Goal: Task Accomplishment & Management: Use online tool/utility

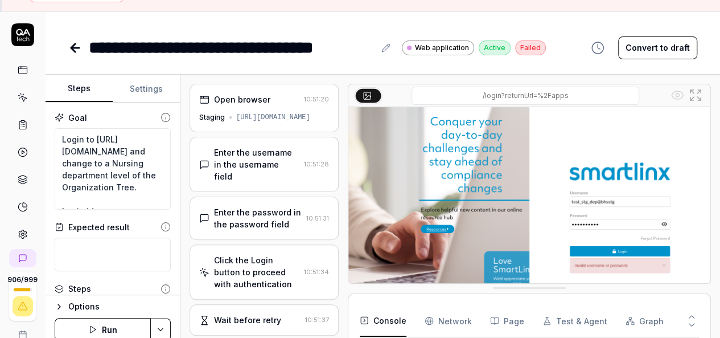
scroll to position [28, 0]
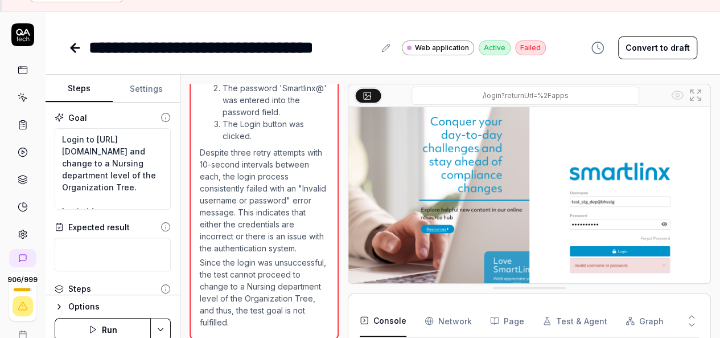
click at [74, 42] on icon at bounding box center [75, 48] width 14 height 14
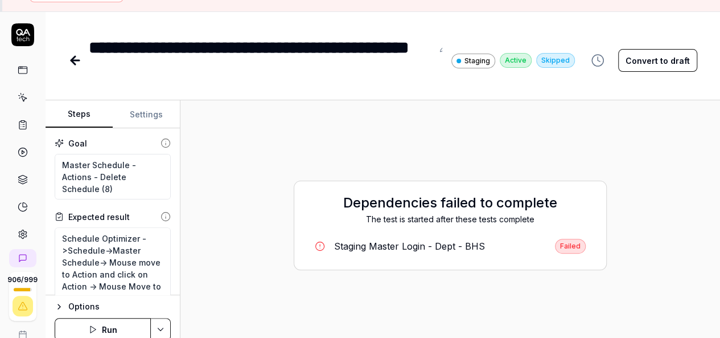
click at [80, 60] on icon at bounding box center [75, 61] width 14 height 14
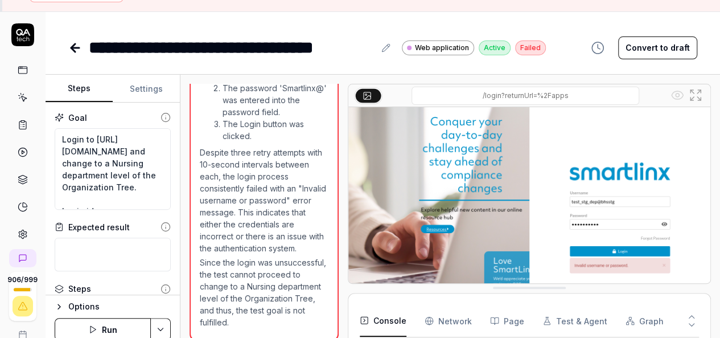
scroll to position [791, 0]
click at [79, 44] on icon at bounding box center [75, 48] width 14 height 14
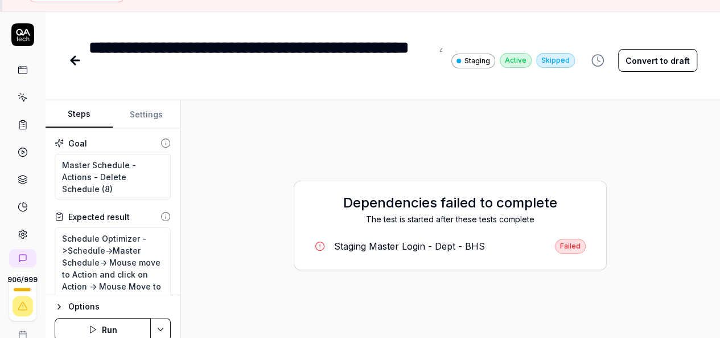
click at [76, 55] on icon at bounding box center [75, 61] width 14 height 14
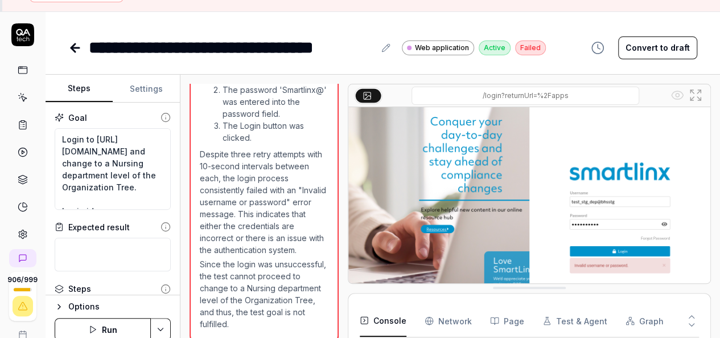
scroll to position [791, 0]
click at [76, 55] on link at bounding box center [76, 47] width 16 height 23
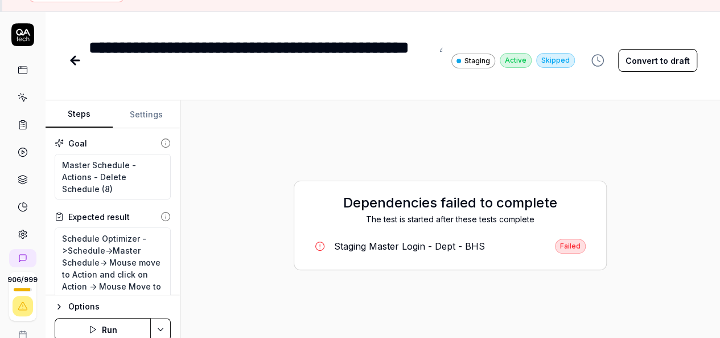
type textarea "*"
click at [22, 92] on icon at bounding box center [23, 97] width 10 height 10
click at [19, 96] on icon at bounding box center [23, 97] width 10 height 10
type textarea "*"
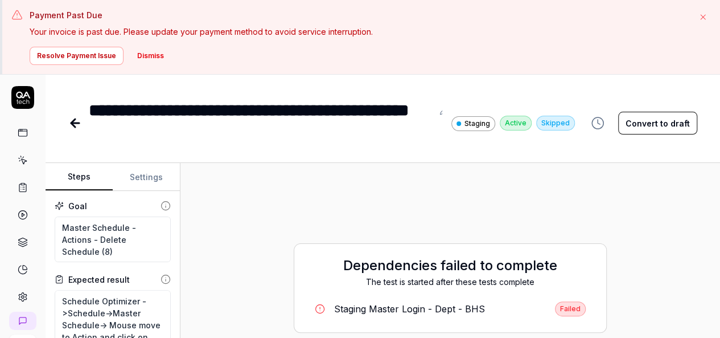
click at [148, 56] on button "Dismiss" at bounding box center [150, 56] width 40 height 18
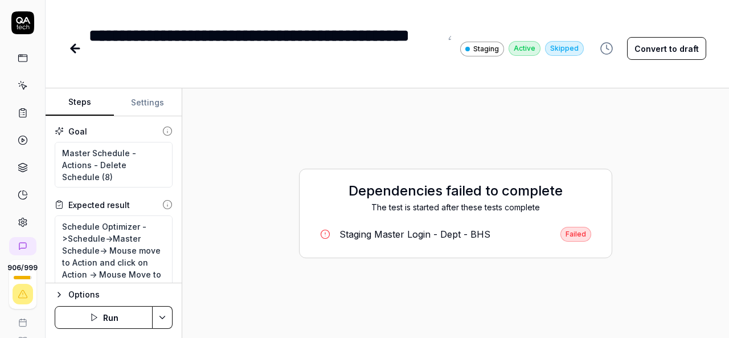
click at [18, 89] on icon at bounding box center [23, 85] width 10 height 10
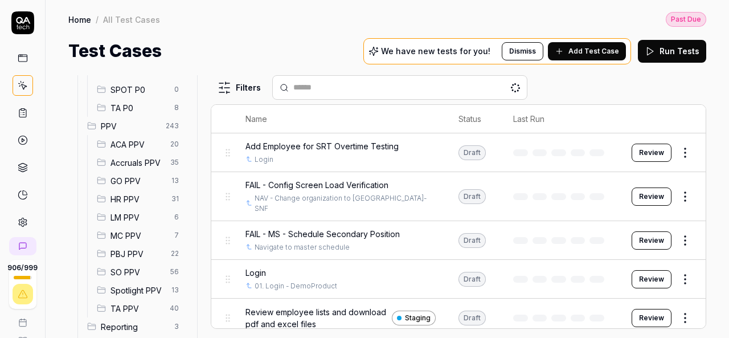
scroll to position [273, 0]
click at [131, 265] on span "SO PPV" at bounding box center [136, 271] width 53 height 12
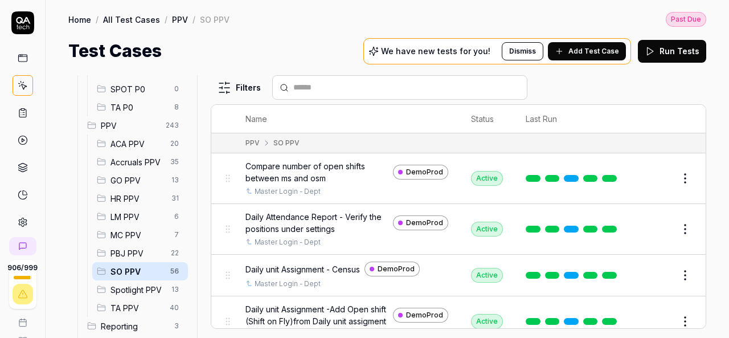
scroll to position [25, 0]
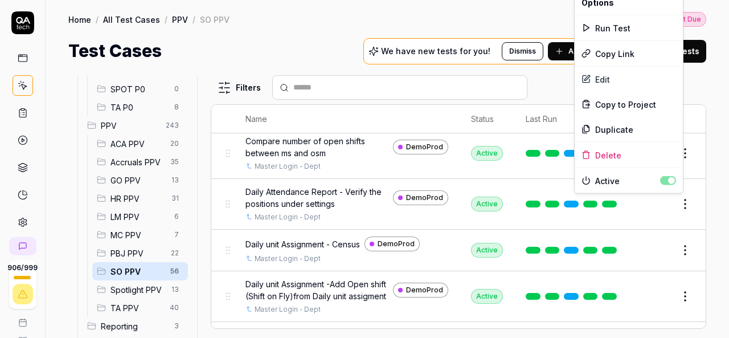
click at [674, 209] on html "906 / 999 k Home / All Test Cases / PPV / SO PPV Past Due Home / All Test Cases…" at bounding box center [364, 169] width 729 height 338
click at [611, 24] on div "Run Test" at bounding box center [628, 27] width 108 height 25
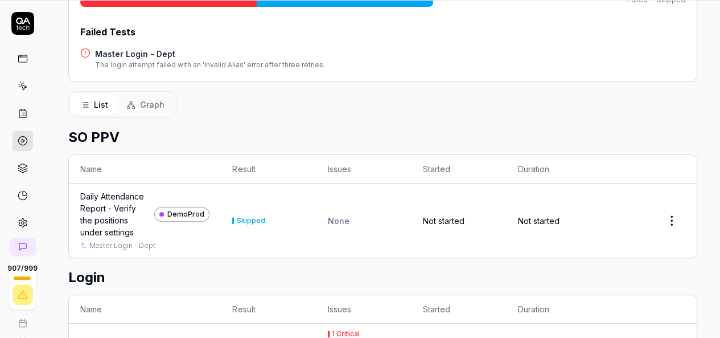
scroll to position [251, 0]
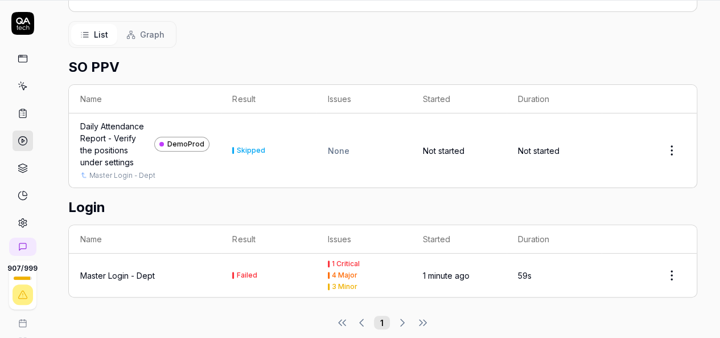
click at [106, 269] on div "Master Login - Dept" at bounding box center [117, 275] width 75 height 12
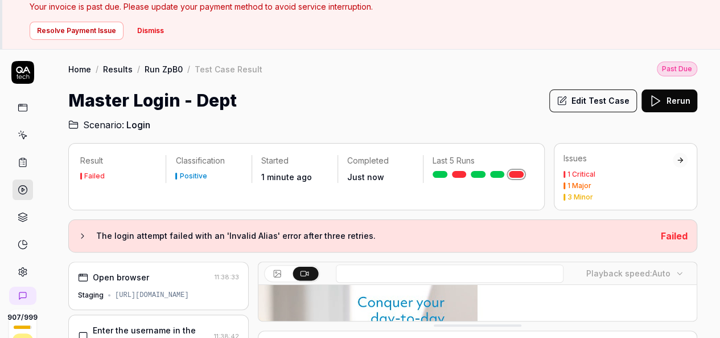
scroll to position [26, 0]
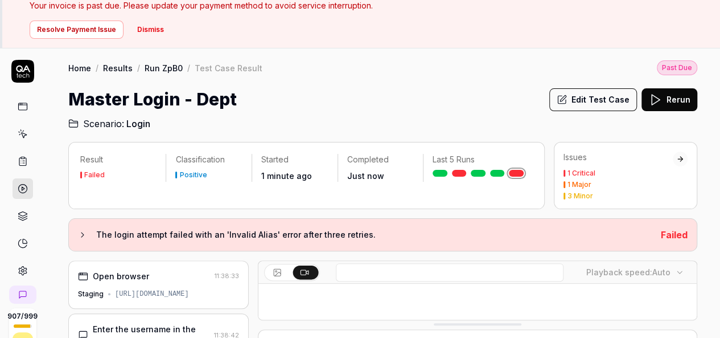
click at [581, 104] on button "Edit Test Case" at bounding box center [593, 99] width 88 height 23
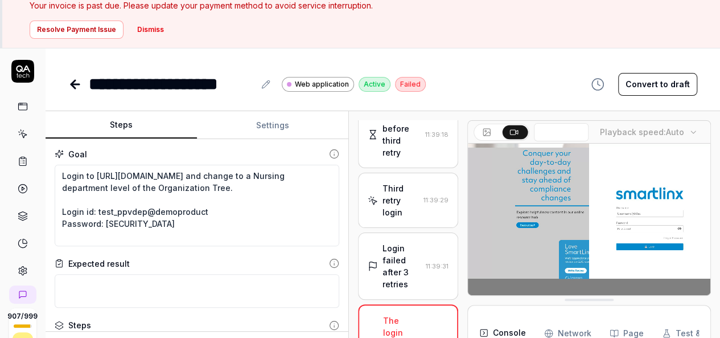
scroll to position [1112, 0]
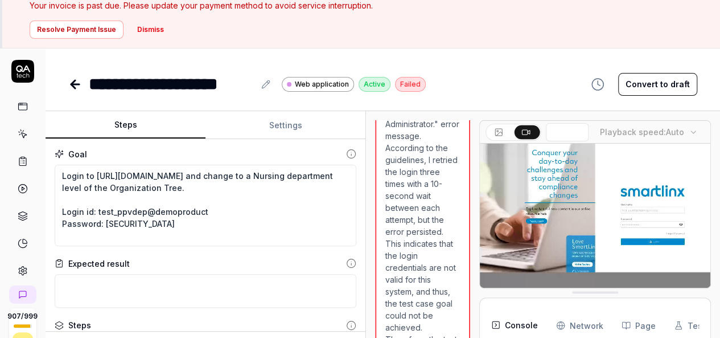
click at [368, 249] on div "Steps Settings Goal Login to [URL][DOMAIN_NAME] and change to a Nursing departm…" at bounding box center [383, 248] width 675 height 275
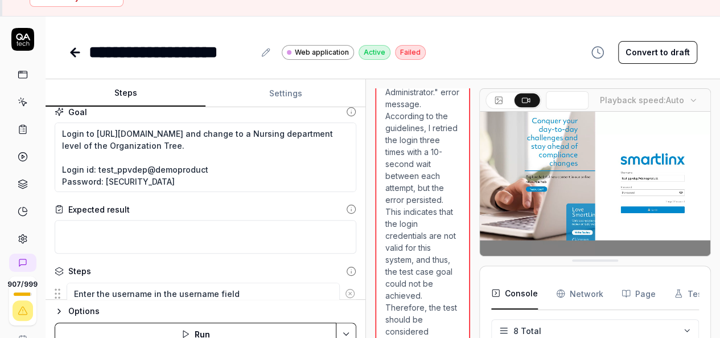
scroll to position [9, 0]
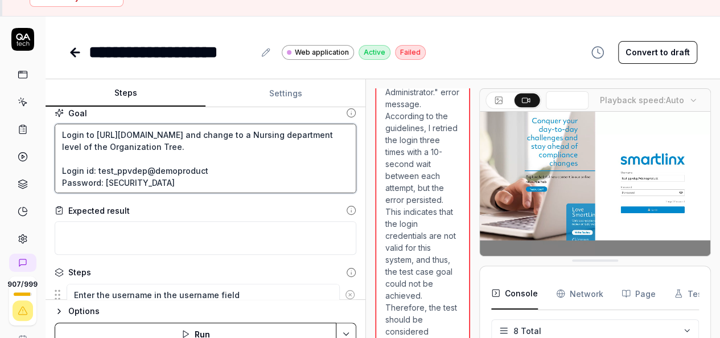
click at [182, 169] on textarea "Login to [URL][DOMAIN_NAME] and change to a Nursing department level of the Org…" at bounding box center [206, 158] width 302 height 69
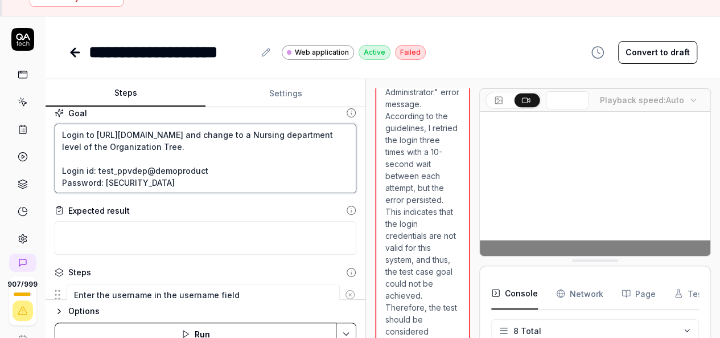
click at [182, 169] on textarea "Login to [URL][DOMAIN_NAME] and change to a Nursing department level of the Org…" at bounding box center [206, 158] width 302 height 69
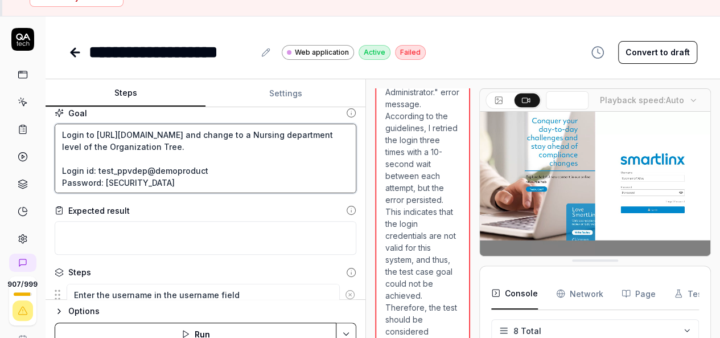
click at [227, 166] on textarea "Login to [URL][DOMAIN_NAME] and change to a Nursing department level of the Org…" at bounding box center [206, 158] width 302 height 69
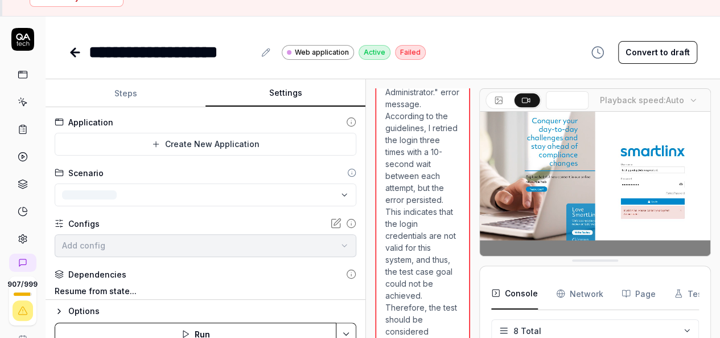
click at [276, 91] on button "Settings" at bounding box center [285, 93] width 160 height 27
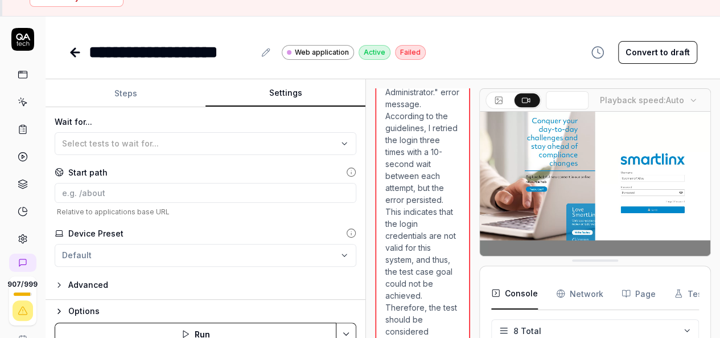
scroll to position [74, 0]
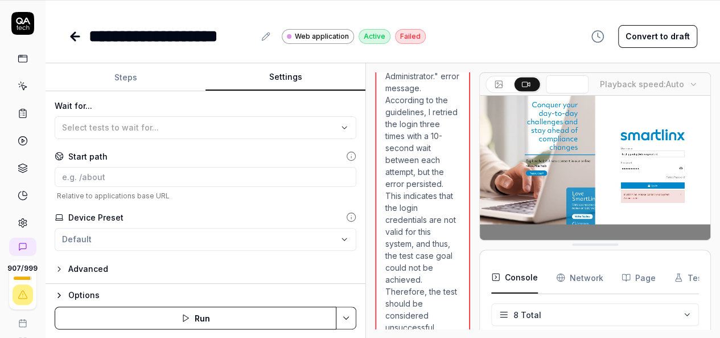
click at [58, 297] on icon "button" at bounding box center [59, 295] width 2 height 5
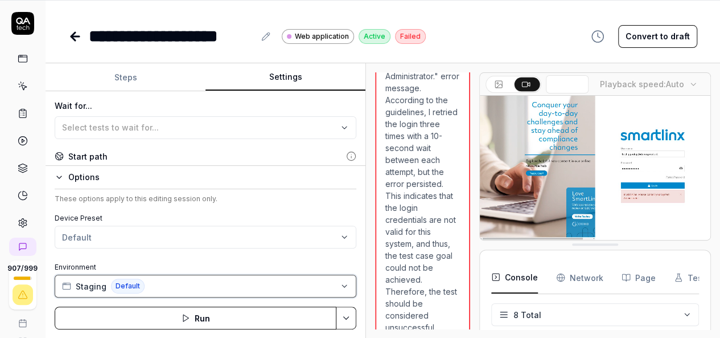
click at [344, 286] on icon "button" at bounding box center [344, 286] width 5 height 2
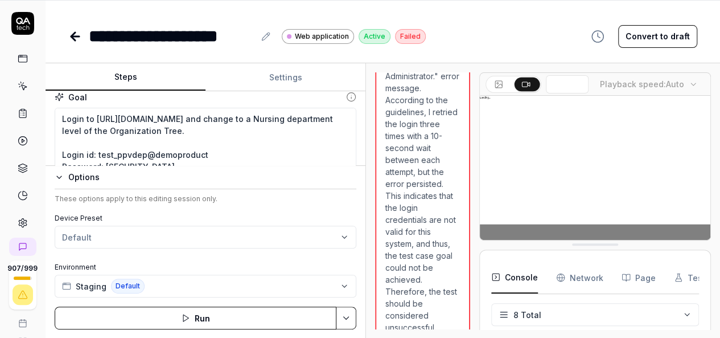
click at [136, 76] on button "Steps" at bounding box center [126, 77] width 160 height 27
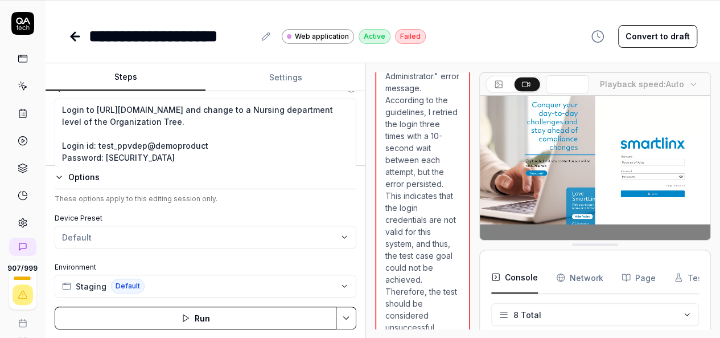
scroll to position [7, 0]
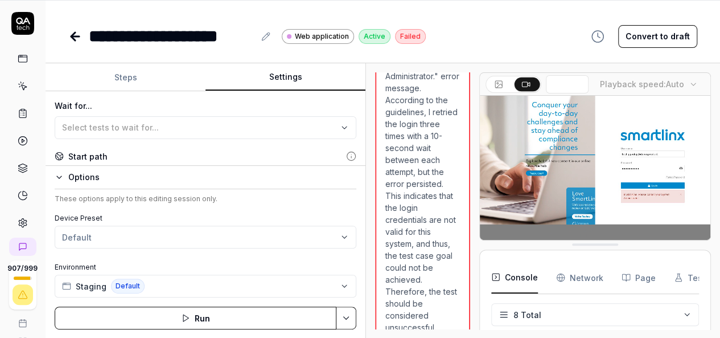
click at [290, 76] on button "Settings" at bounding box center [285, 77] width 160 height 27
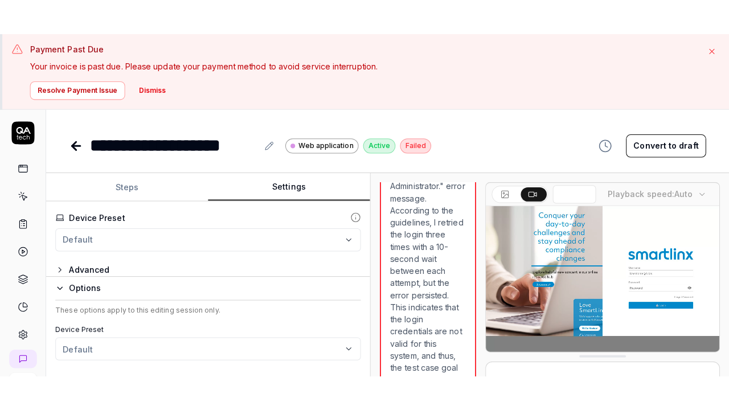
scroll to position [335, 0]
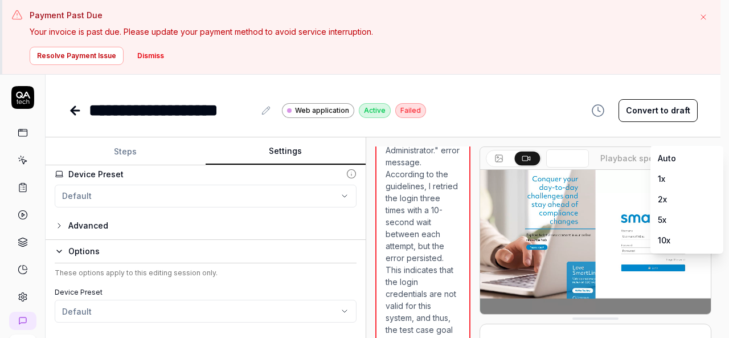
click at [647, 161] on html "**********" at bounding box center [364, 206] width 729 height 412
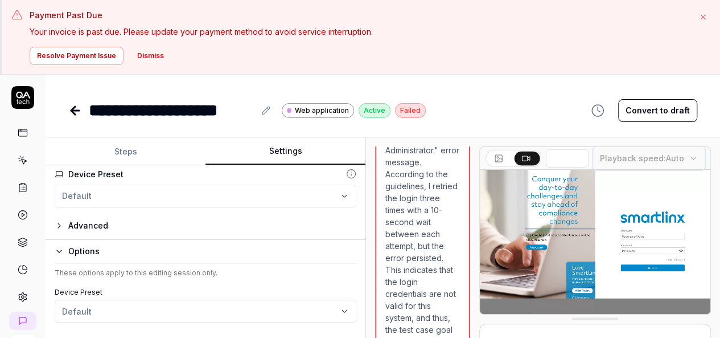
click at [567, 200] on html "**********" at bounding box center [360, 206] width 720 height 412
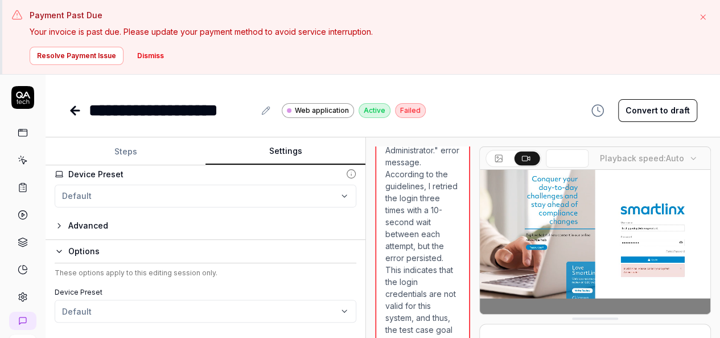
click at [567, 200] on video at bounding box center [595, 242] width 231 height 144
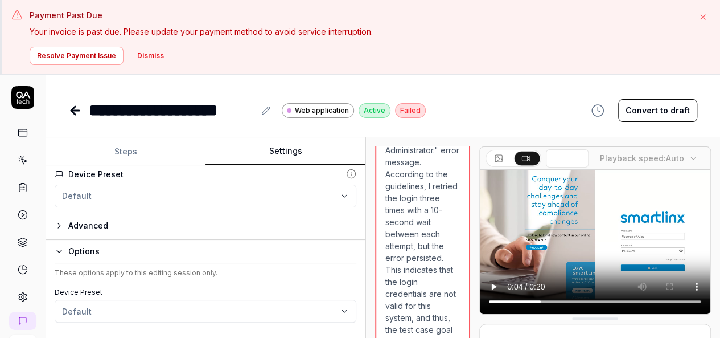
click at [600, 218] on video at bounding box center [595, 242] width 231 height 144
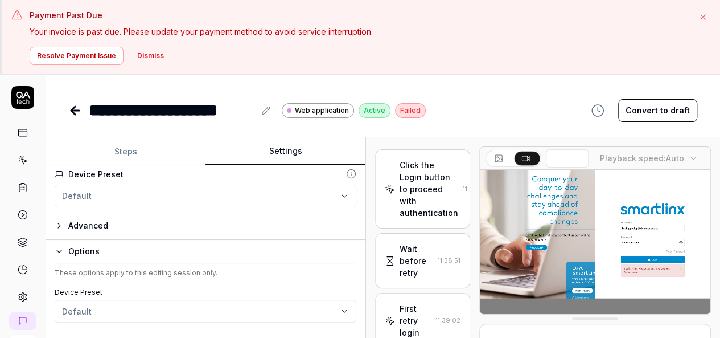
scroll to position [0, 0]
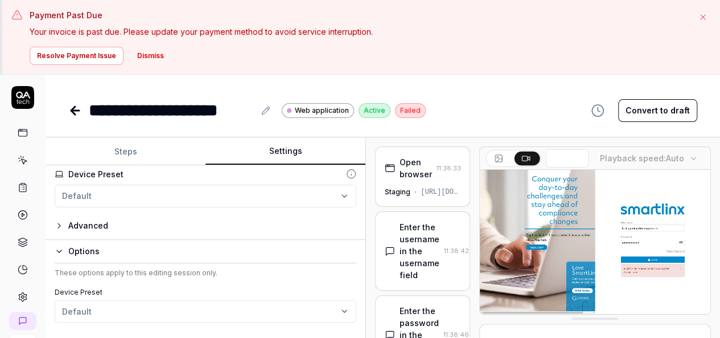
click at [410, 194] on div "Staging [URL][DOMAIN_NAME]" at bounding box center [423, 192] width 76 height 10
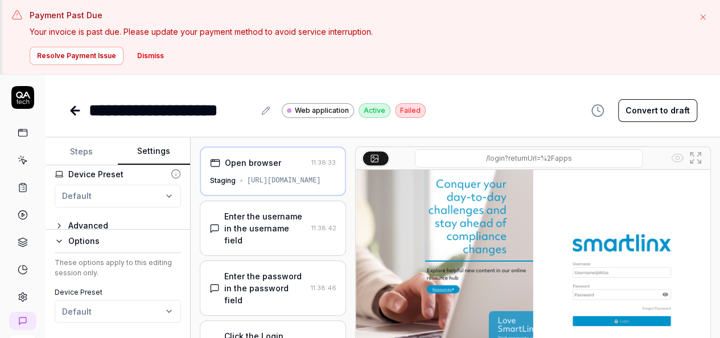
scroll to position [158, 0]
click at [188, 221] on div "**********" at bounding box center [383, 274] width 675 height 275
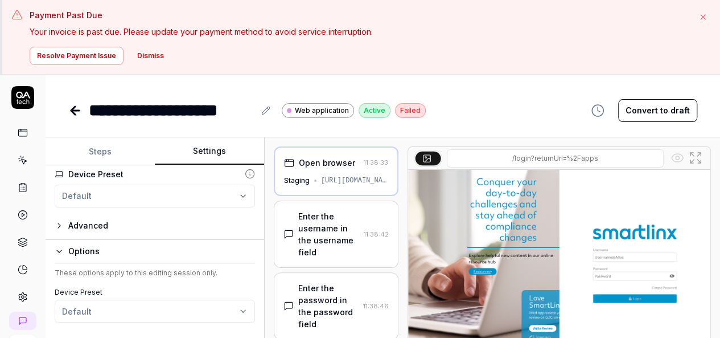
scroll to position [213, 0]
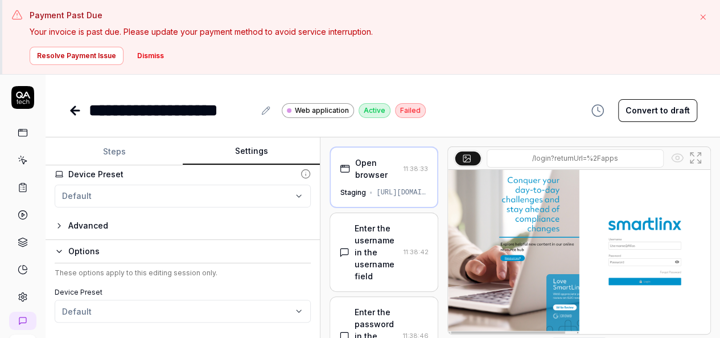
click at [342, 225] on div "**********" at bounding box center [383, 274] width 675 height 275
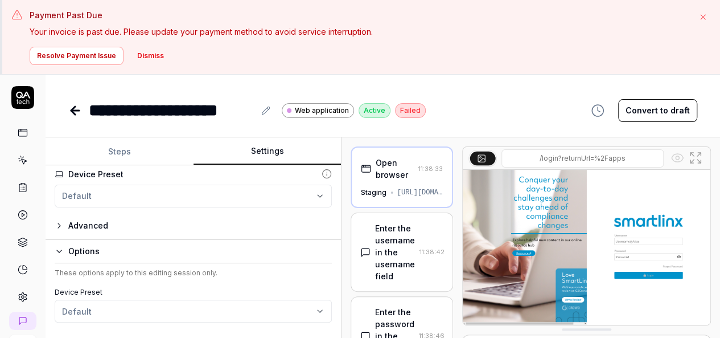
scroll to position [74, 0]
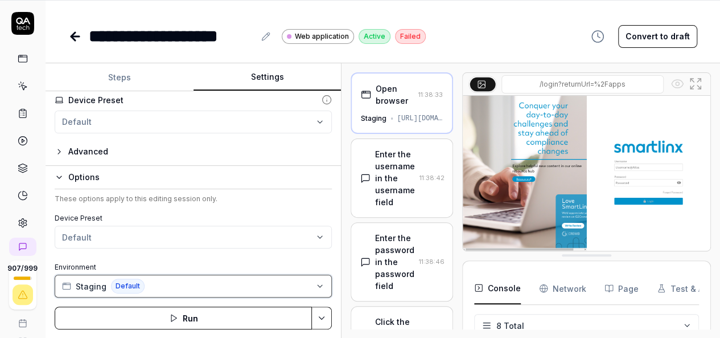
click at [318, 283] on icon "button" at bounding box center [319, 285] width 9 height 9
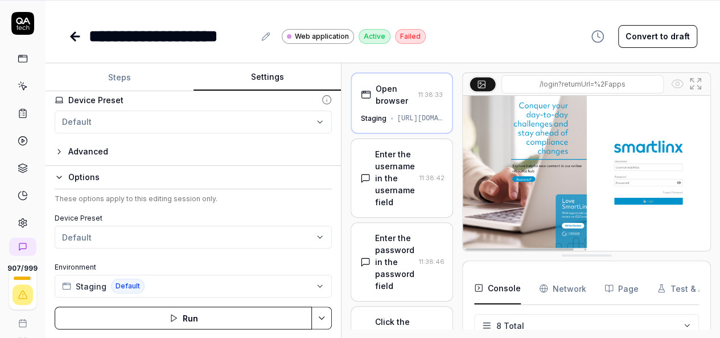
click at [75, 32] on icon at bounding box center [73, 36] width 4 height 8
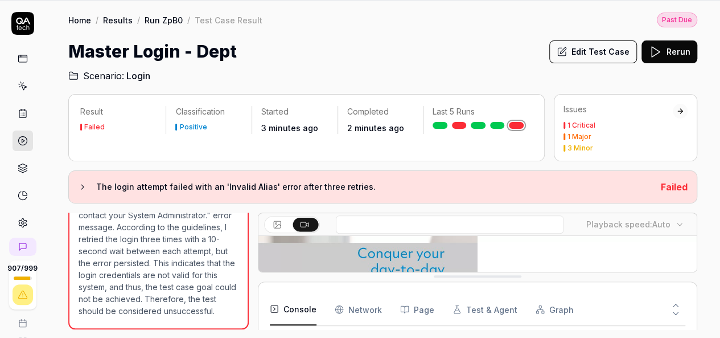
scroll to position [582, 0]
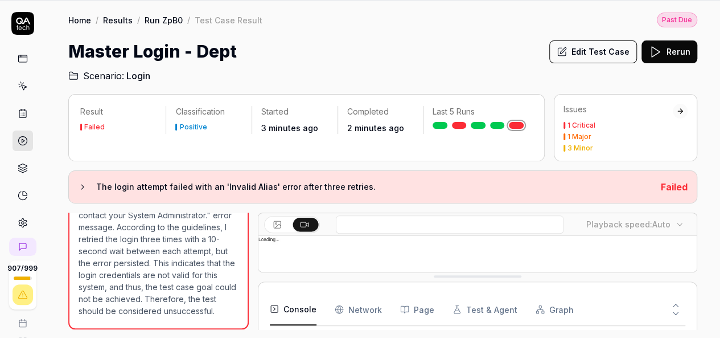
click at [18, 89] on icon at bounding box center [23, 86] width 10 height 10
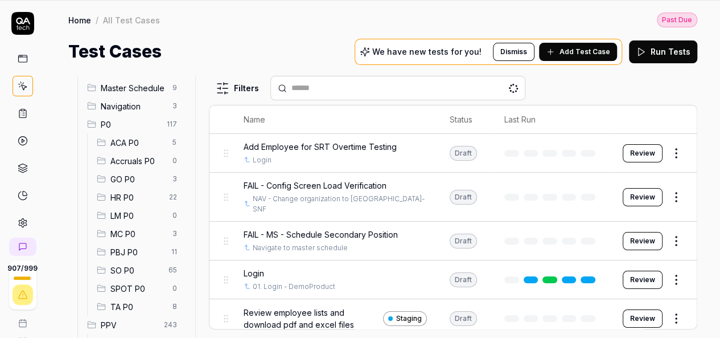
scroll to position [161, 0]
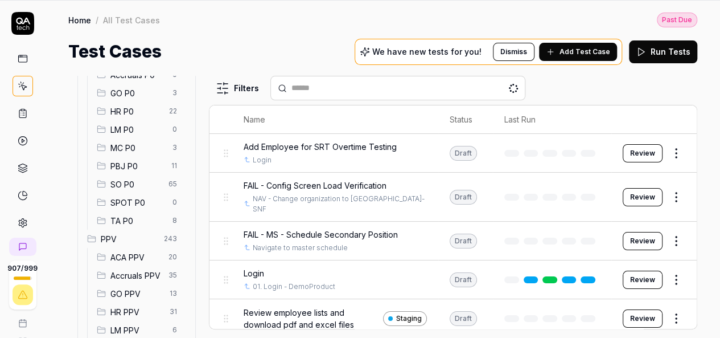
click at [18, 138] on icon at bounding box center [23, 140] width 10 height 10
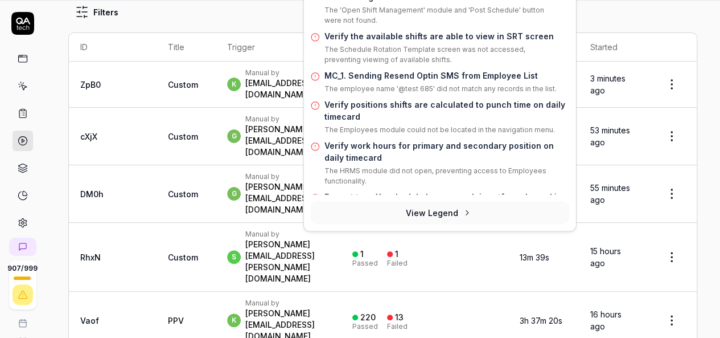
scroll to position [150, 0]
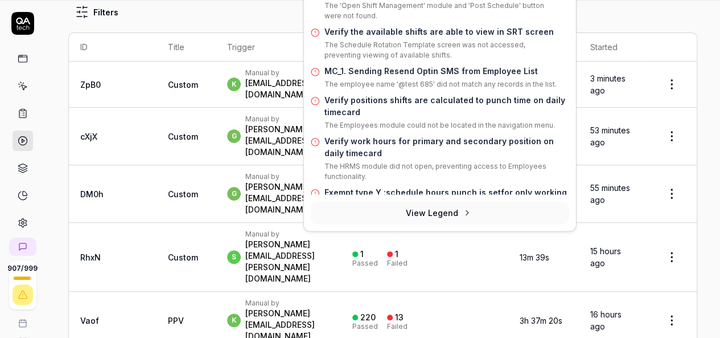
click at [412, 141] on link "Verify work hours for primary and secondary position on daily timecard" at bounding box center [438, 147] width 229 height 22
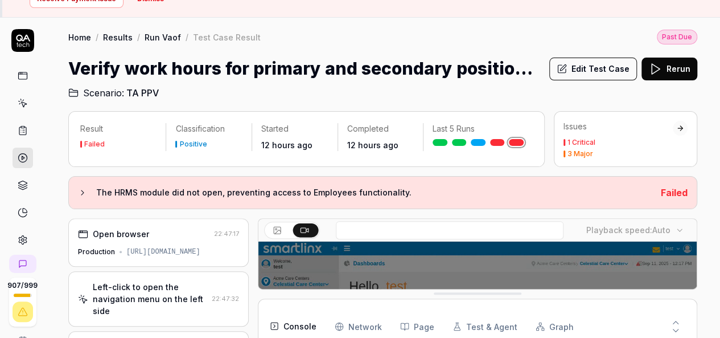
scroll to position [63, 0]
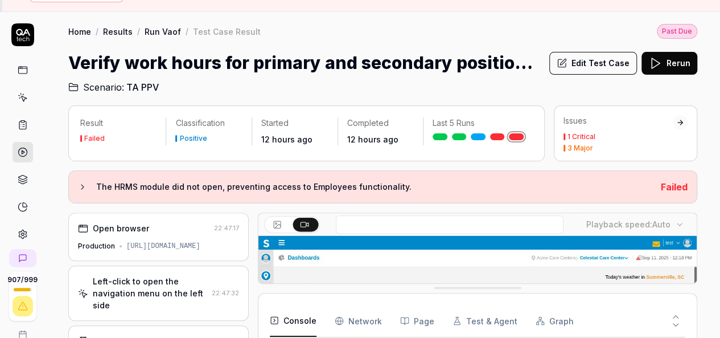
click at [200, 245] on div "[URL][DOMAIN_NAME]" at bounding box center [163, 246] width 74 height 10
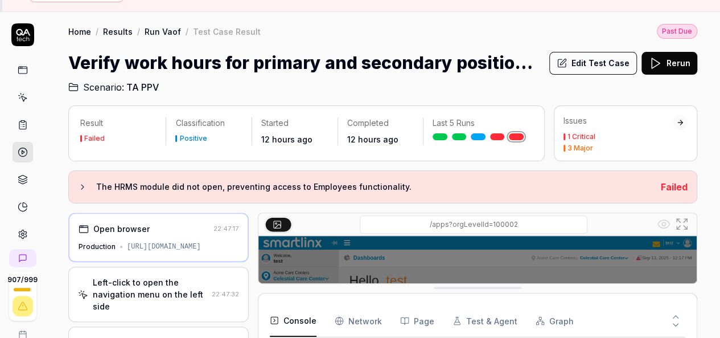
click at [619, 64] on button "Edit Test Case" at bounding box center [593, 63] width 88 height 23
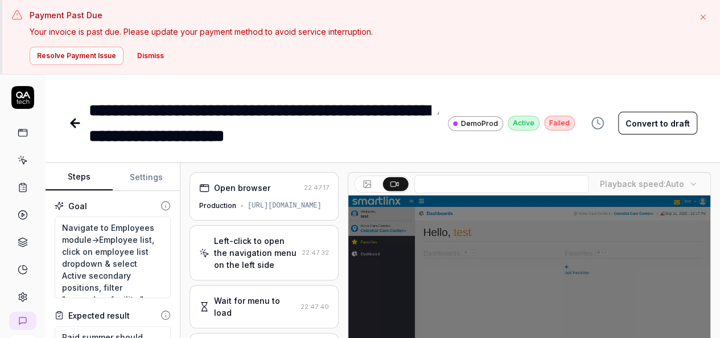
click at [267, 200] on div "[URL][DOMAIN_NAME]" at bounding box center [285, 205] width 74 height 10
type textarea "*"
